Goal: Check status: Check status

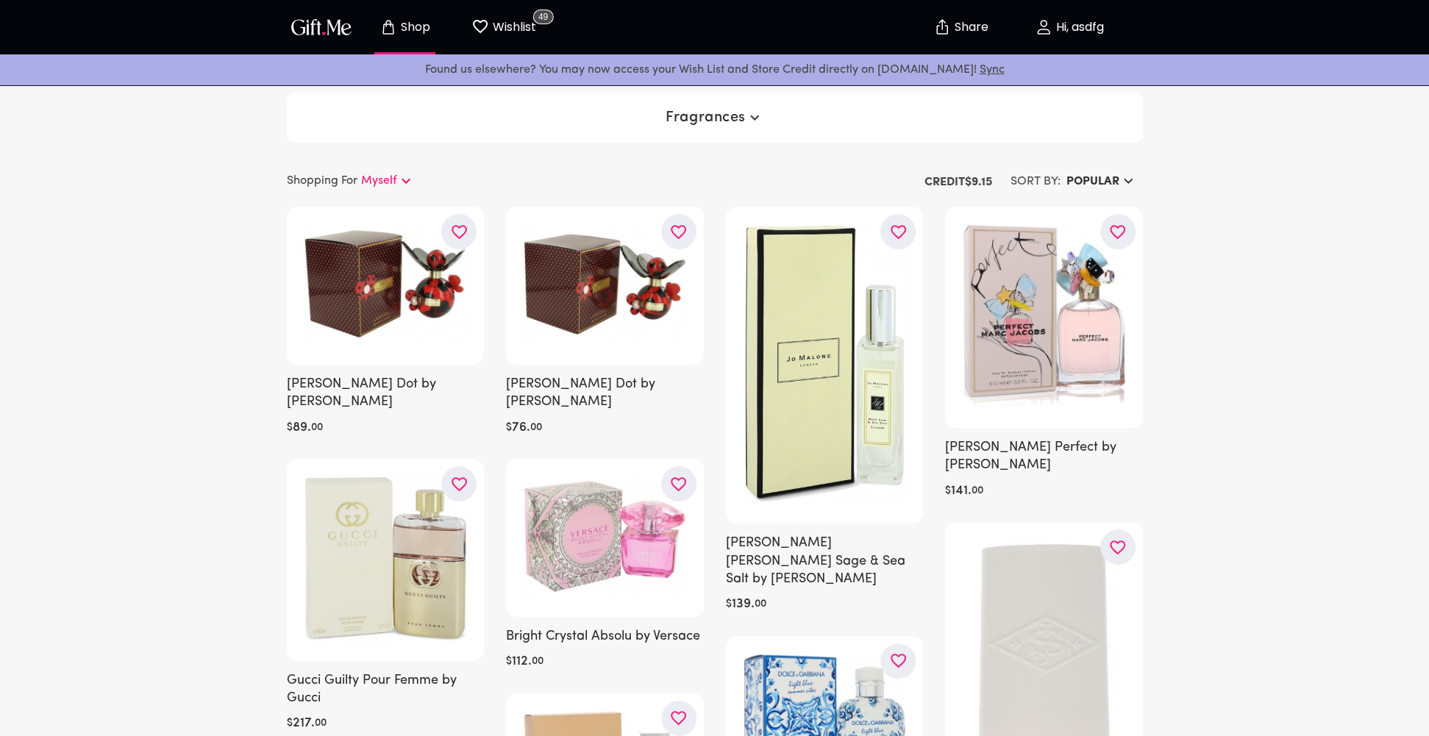
click at [1056, 28] on p "Hi, asdfg" at bounding box center [1077, 27] width 51 height 13
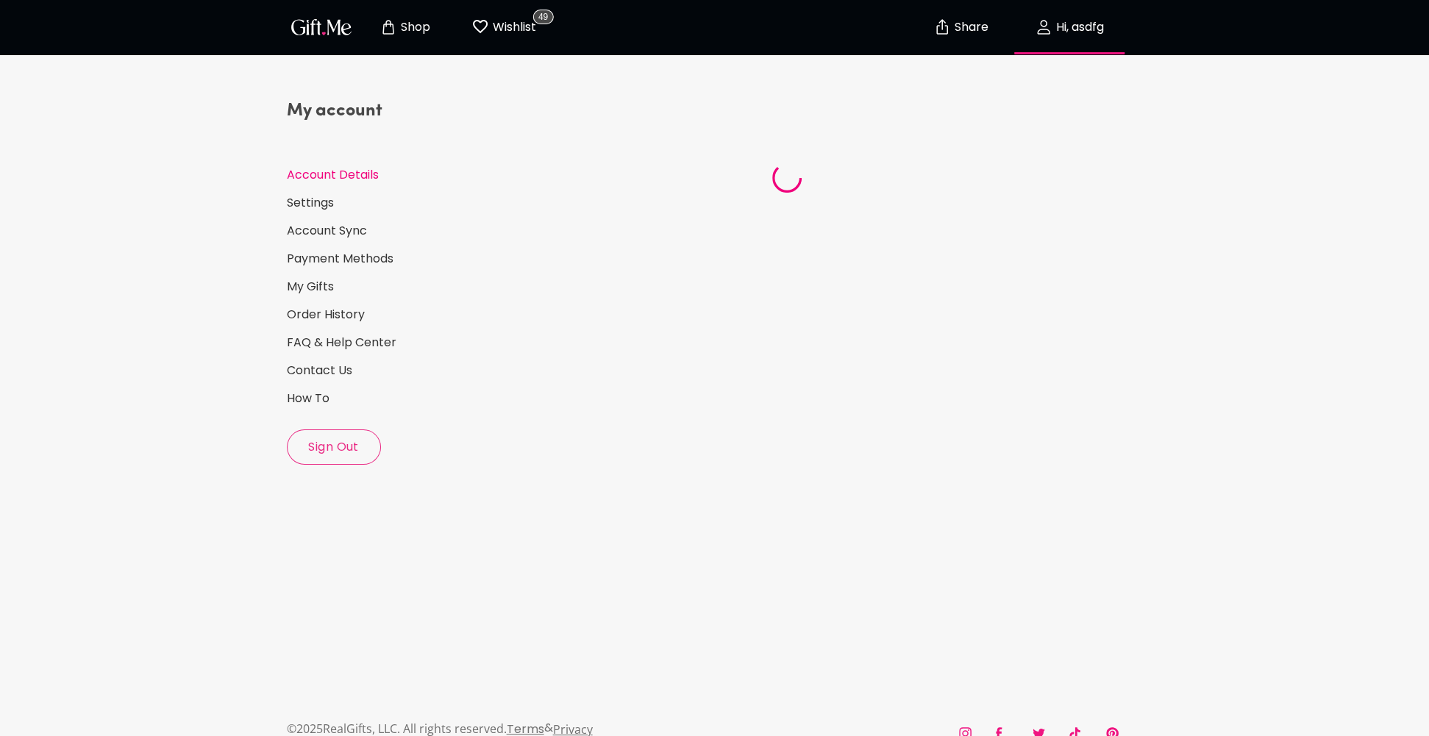
select select "US"
select select "FL"
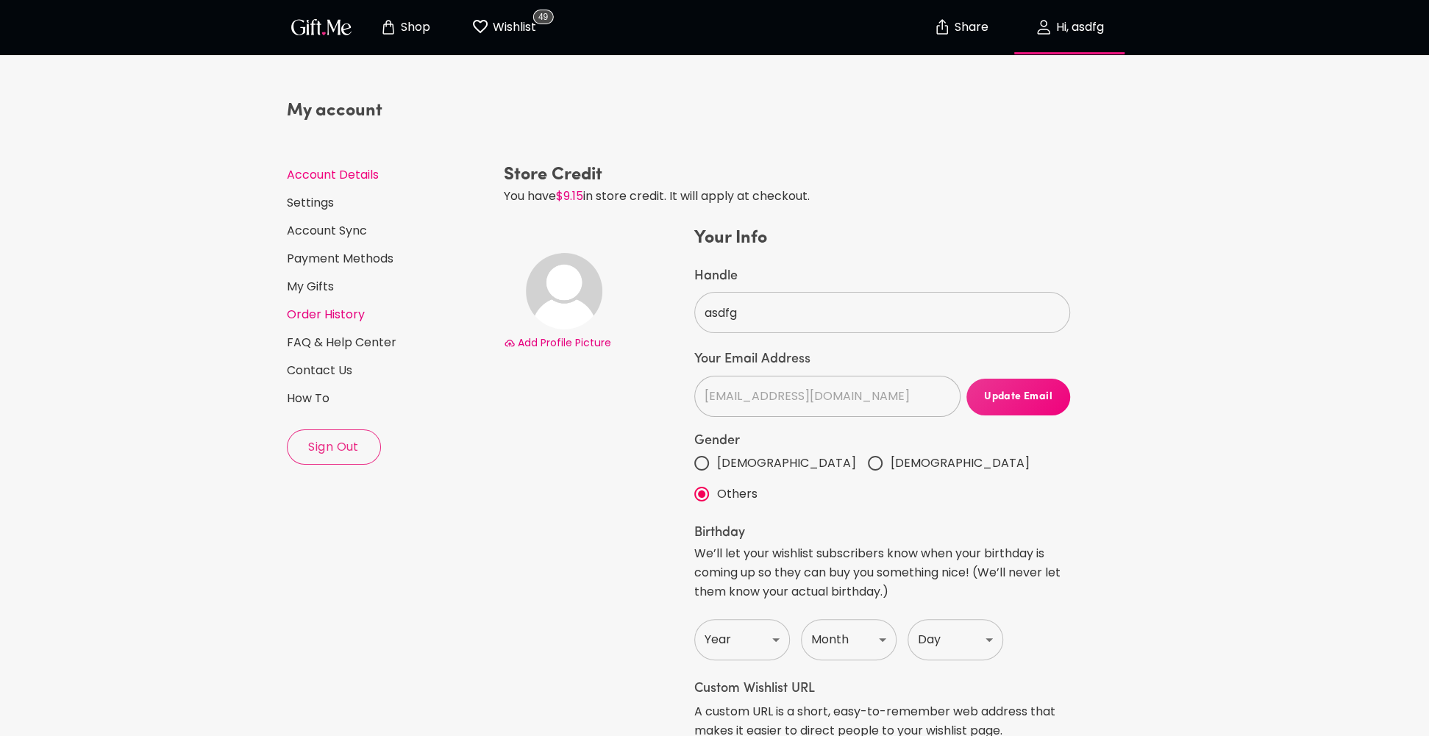
click at [319, 313] on link "Order History" at bounding box center [389, 315] width 205 height 16
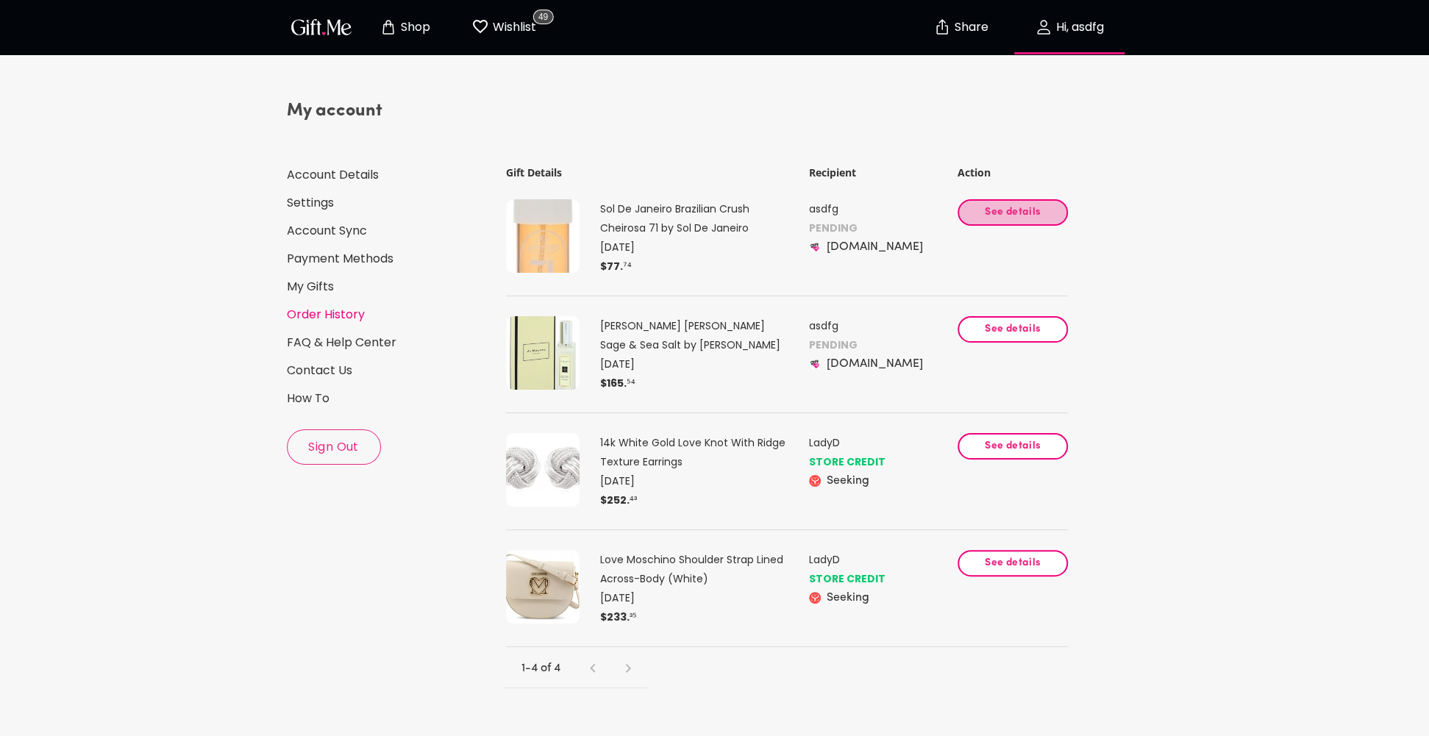
click at [987, 209] on span "See details" at bounding box center [1012, 212] width 85 height 16
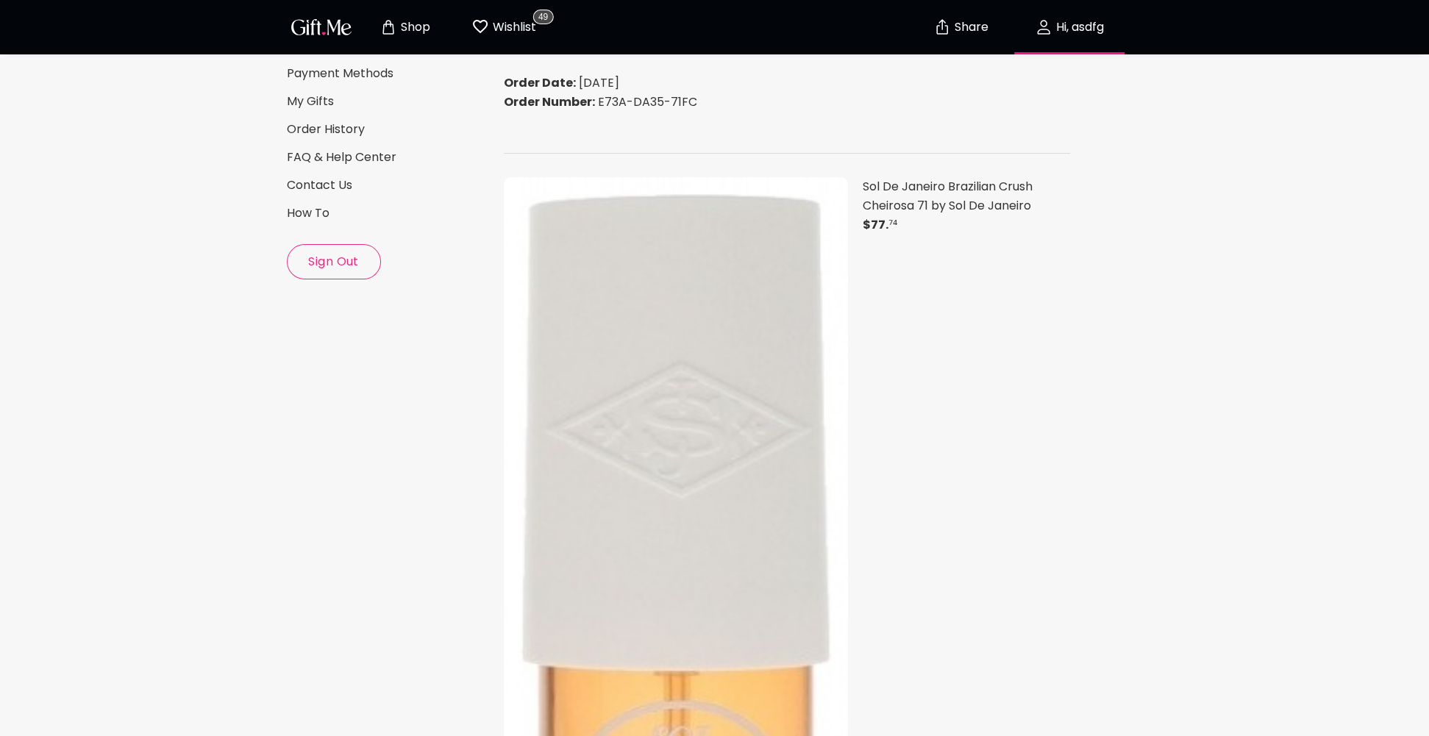
scroll to position [4, 0]
